Goal: Information Seeking & Learning: Learn about a topic

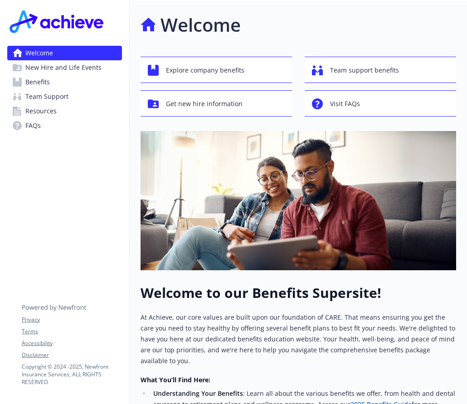
click at [41, 82] on span "Benefits" at bounding box center [37, 82] width 24 height 14
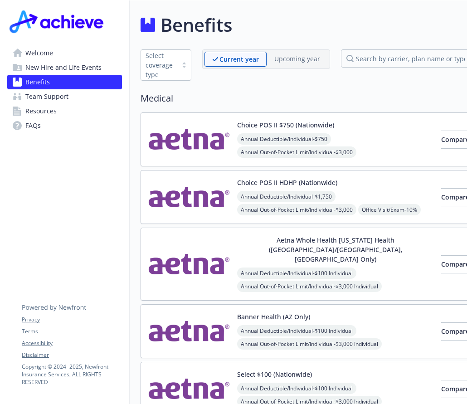
click at [201, 257] on img at bounding box center [189, 264] width 82 height 58
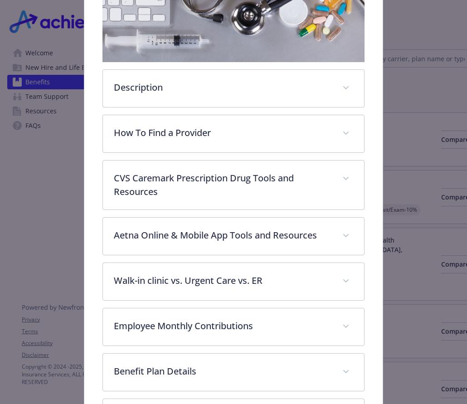
scroll to position [254, 0]
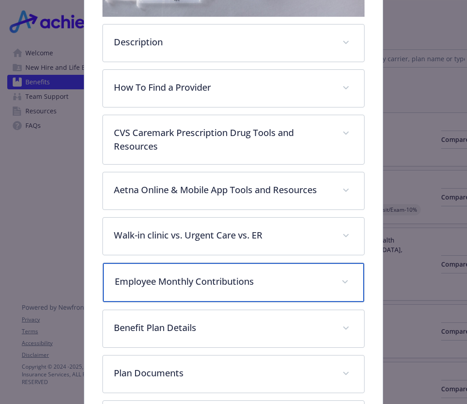
click at [275, 275] on p "Employee Monthly Contributions" at bounding box center [222, 282] width 215 height 14
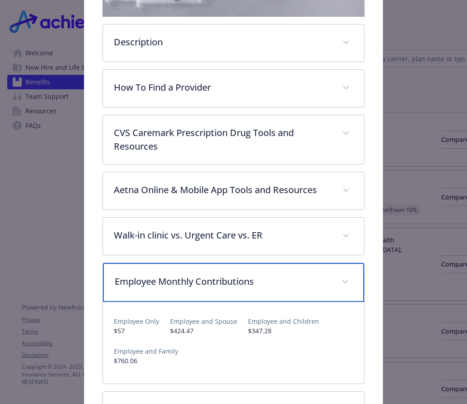
click at [338, 275] on span "details for plan Medical - Aetna Whole Health Texas Health (Dallas/Fort Worth, …" at bounding box center [345, 282] width 14 height 14
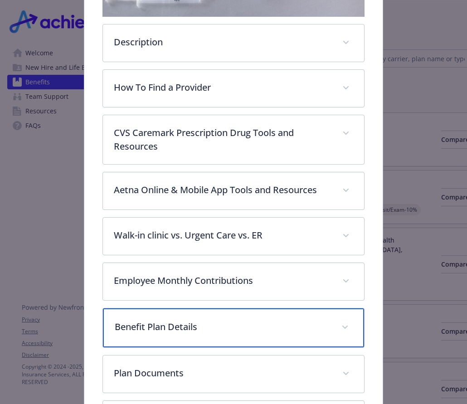
click at [311, 320] on p "Benefit Plan Details" at bounding box center [222, 327] width 215 height 14
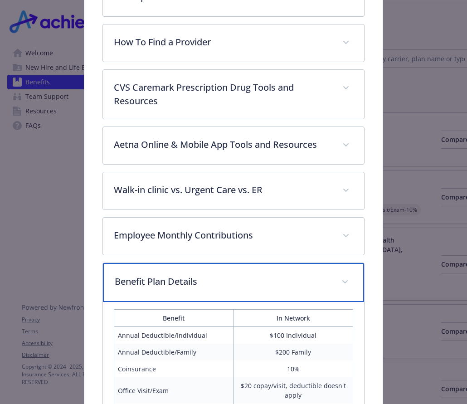
scroll to position [344, 0]
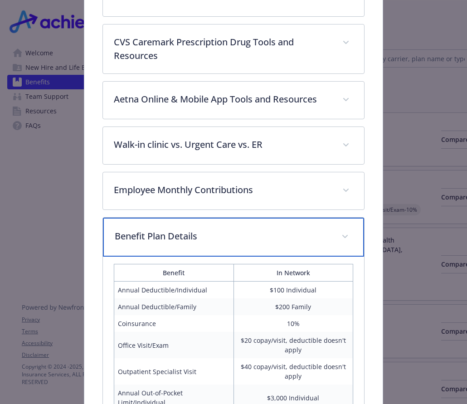
click at [325, 225] on div "Benefit Plan Details" at bounding box center [233, 236] width 261 height 39
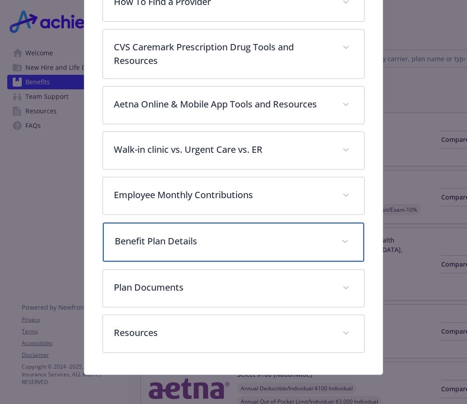
scroll to position [314, 0]
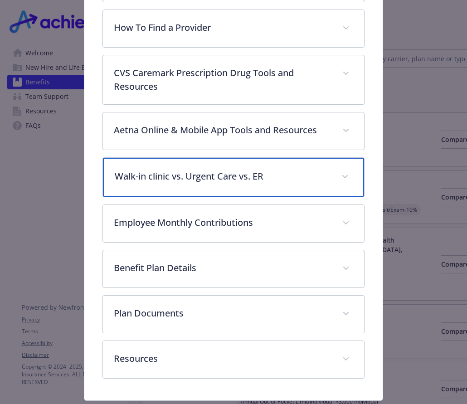
click at [320, 169] on p "Walk-in clinic vs. Urgent Care vs. ER" at bounding box center [222, 176] width 215 height 14
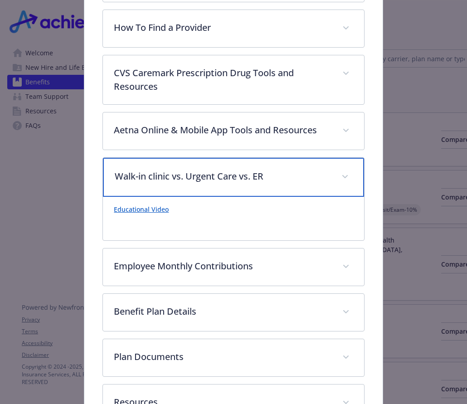
click at [345, 169] on span "details for plan Medical - Aetna Whole Health Texas Health (Dallas/Fort Worth, …" at bounding box center [345, 176] width 14 height 14
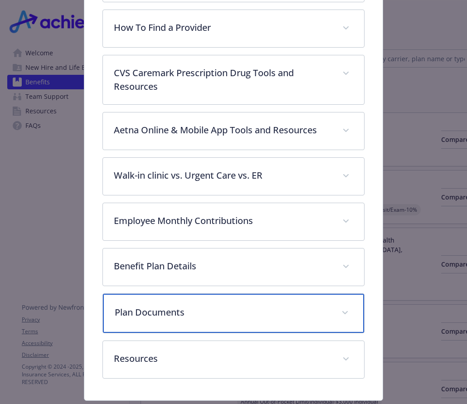
click at [281, 305] on p "Plan Documents" at bounding box center [222, 312] width 215 height 14
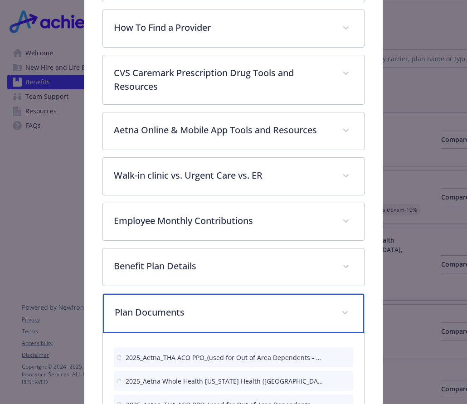
scroll to position [404, 0]
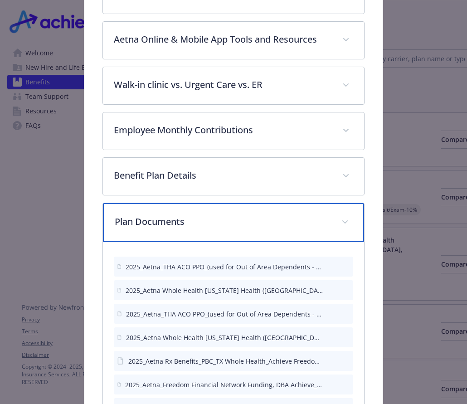
click at [324, 215] on p "Plan Documents" at bounding box center [222, 222] width 215 height 14
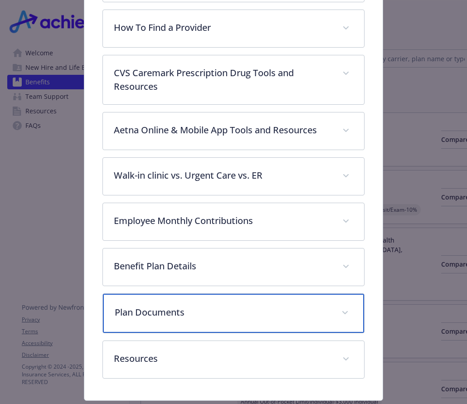
scroll to position [132, 0]
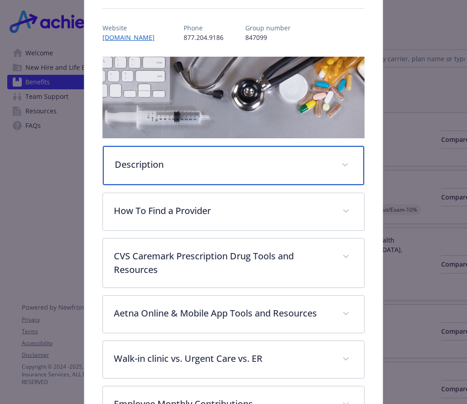
click at [226, 158] on p "Description" at bounding box center [222, 165] width 215 height 14
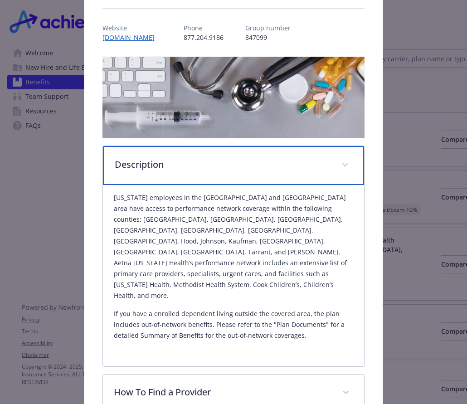
click at [327, 146] on div "Description" at bounding box center [233, 165] width 261 height 39
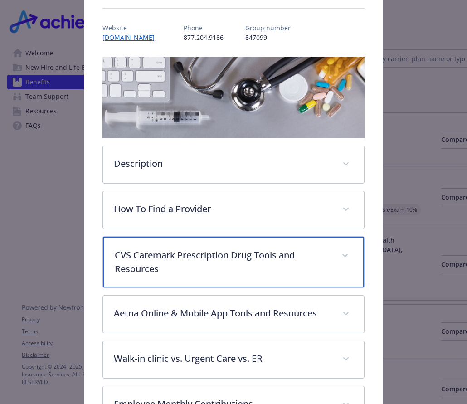
click at [290, 250] on div "CVS Caremark Prescription Drug Tools and Resources" at bounding box center [233, 262] width 261 height 51
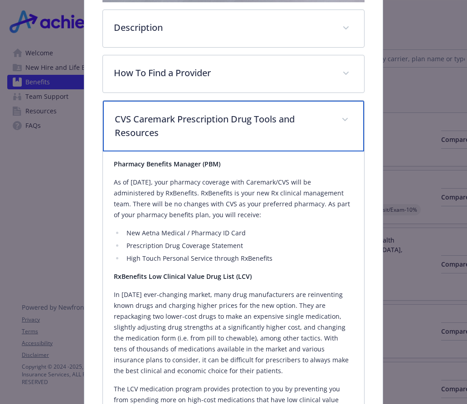
scroll to position [404, 0]
